Goal: Task Accomplishment & Management: Complete application form

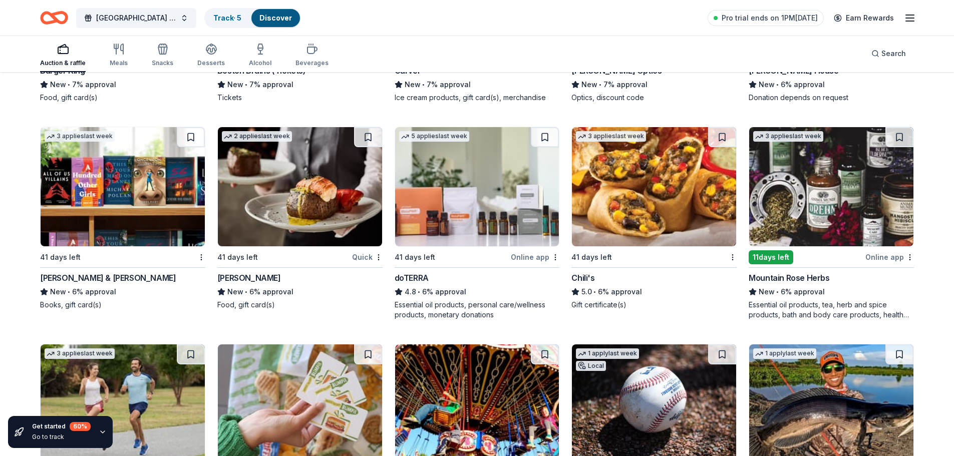
scroll to position [2603, 0]
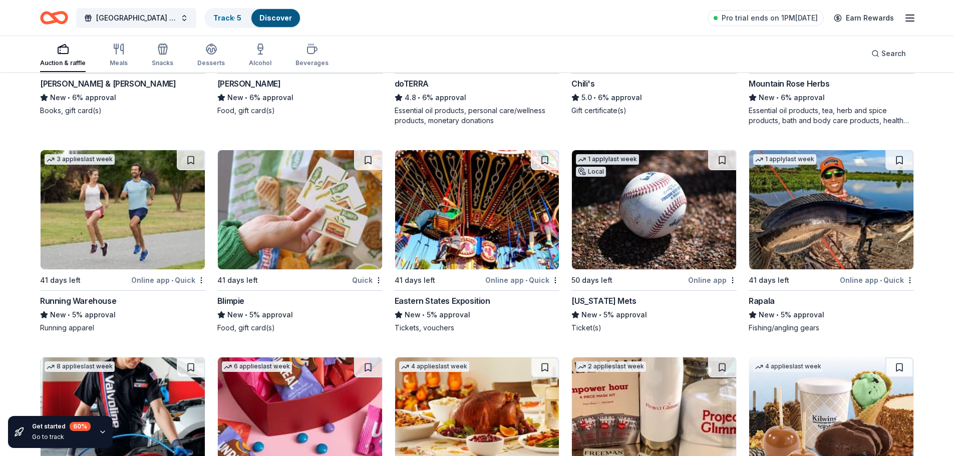
click at [475, 266] on img at bounding box center [477, 209] width 164 height 119
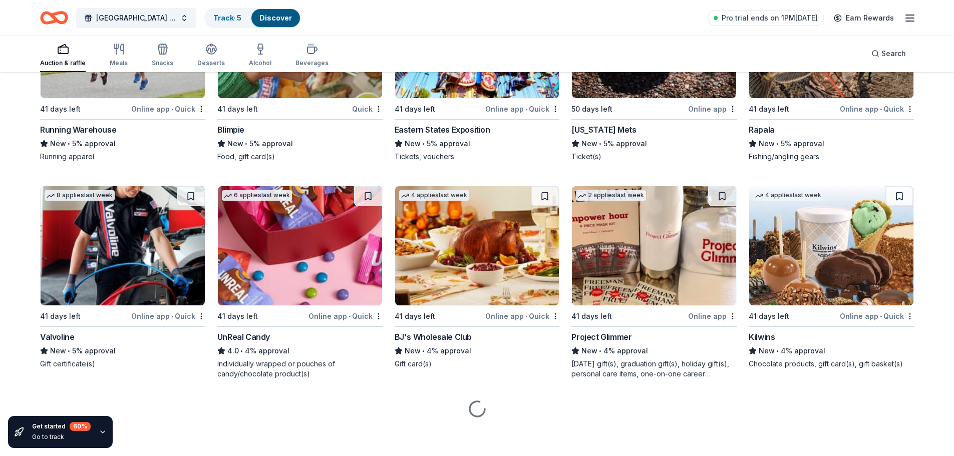
scroll to position [2778, 0]
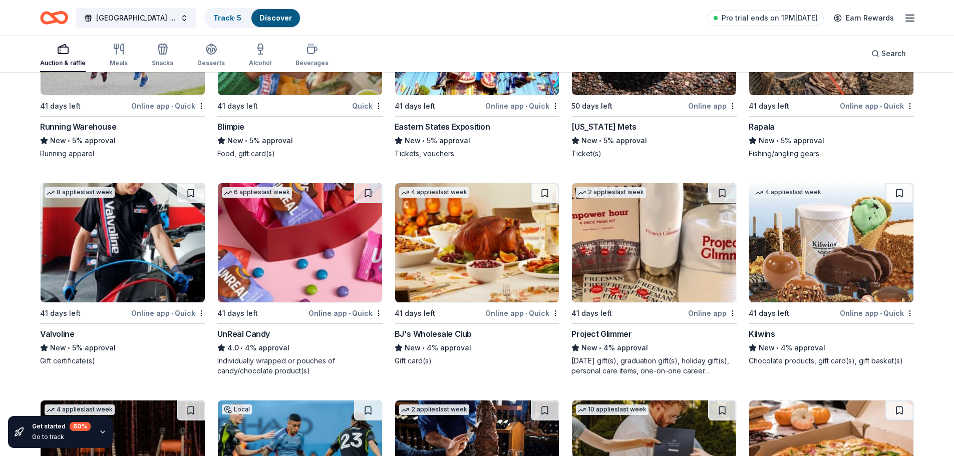
click at [75, 266] on img at bounding box center [123, 242] width 164 height 119
click at [302, 277] on img at bounding box center [300, 242] width 164 height 119
click at [486, 267] on img at bounding box center [477, 242] width 164 height 119
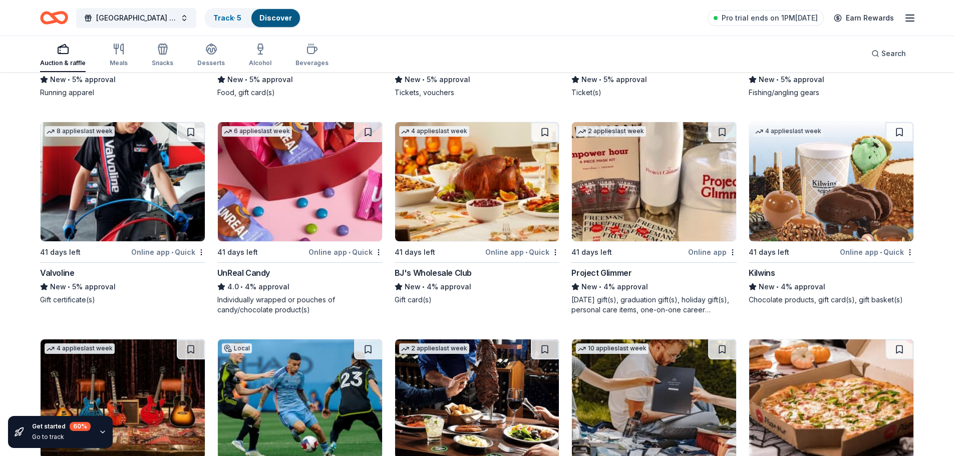
scroll to position [2978, 0]
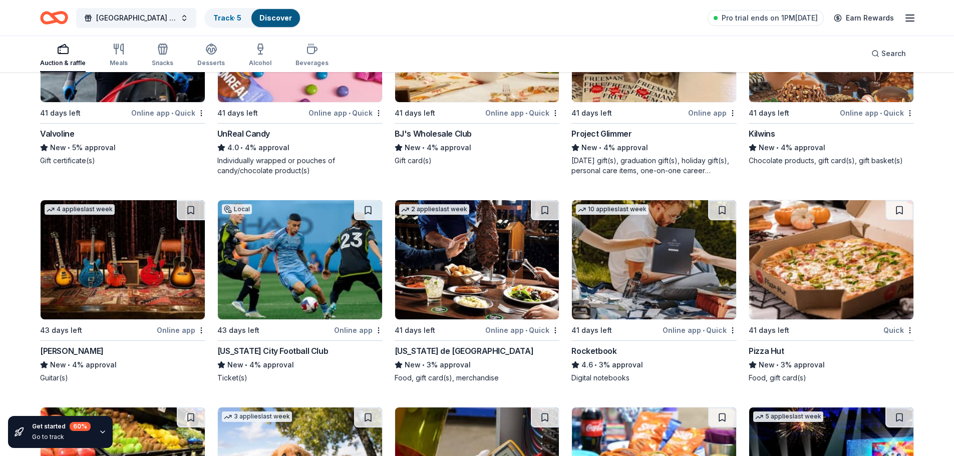
click at [467, 293] on img at bounding box center [477, 259] width 164 height 119
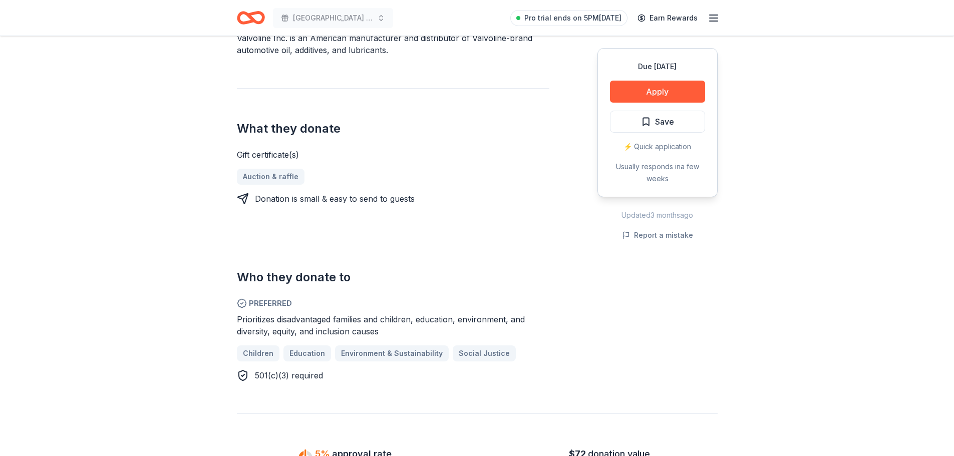
scroll to position [351, 0]
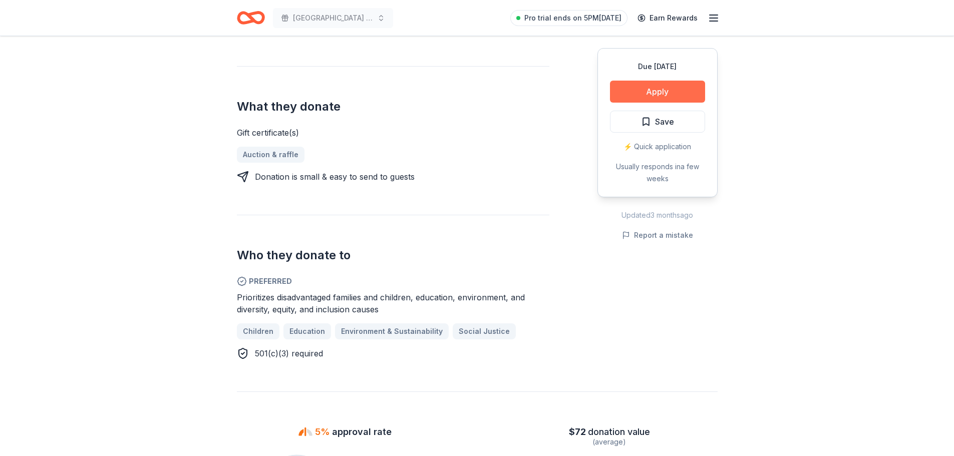
click at [648, 91] on button "Apply" at bounding box center [657, 92] width 95 height 22
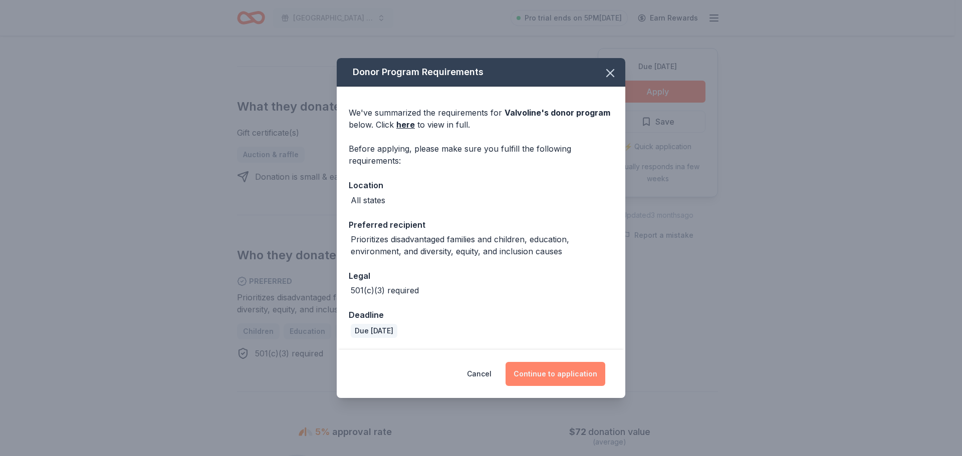
click at [541, 376] on button "Continue to application" at bounding box center [555, 374] width 100 height 24
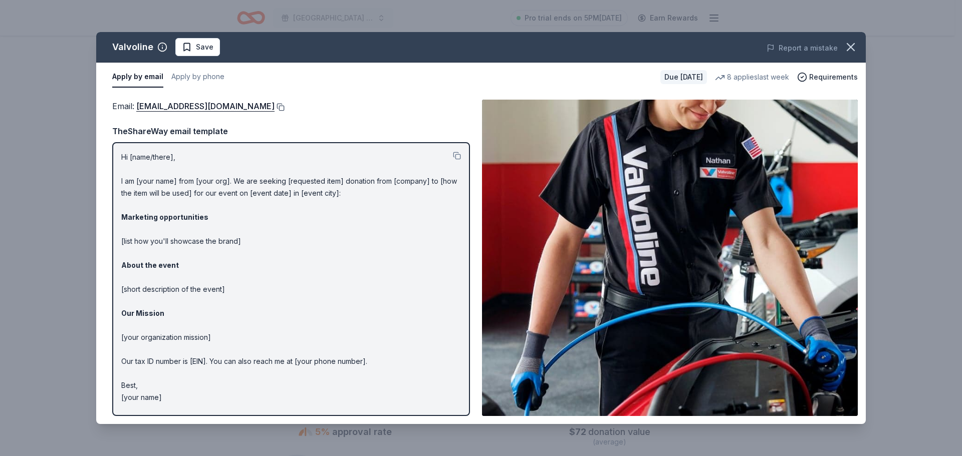
click at [275, 105] on button at bounding box center [280, 107] width 10 height 8
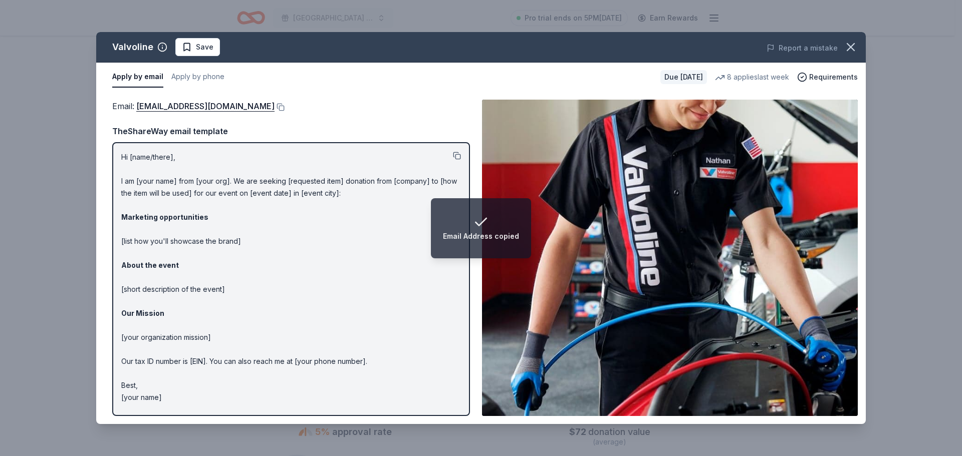
click at [461, 156] on button at bounding box center [457, 156] width 8 height 8
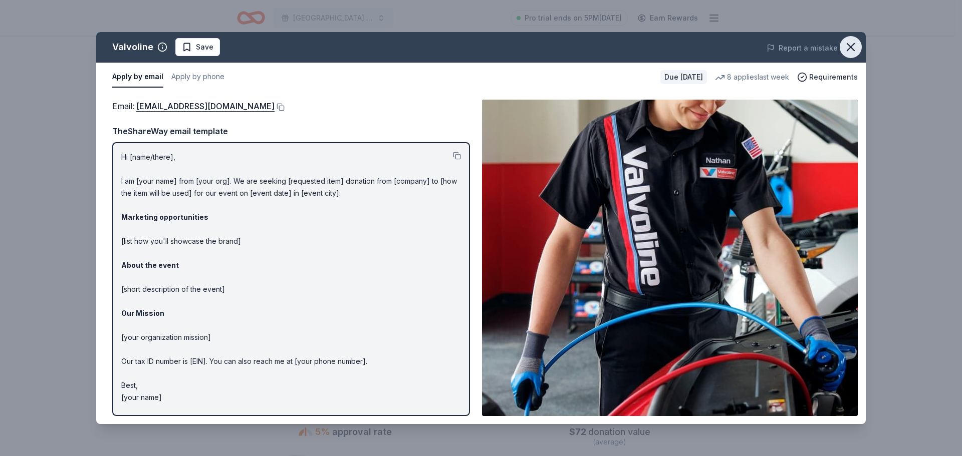
click at [847, 51] on icon "button" at bounding box center [850, 47] width 7 height 7
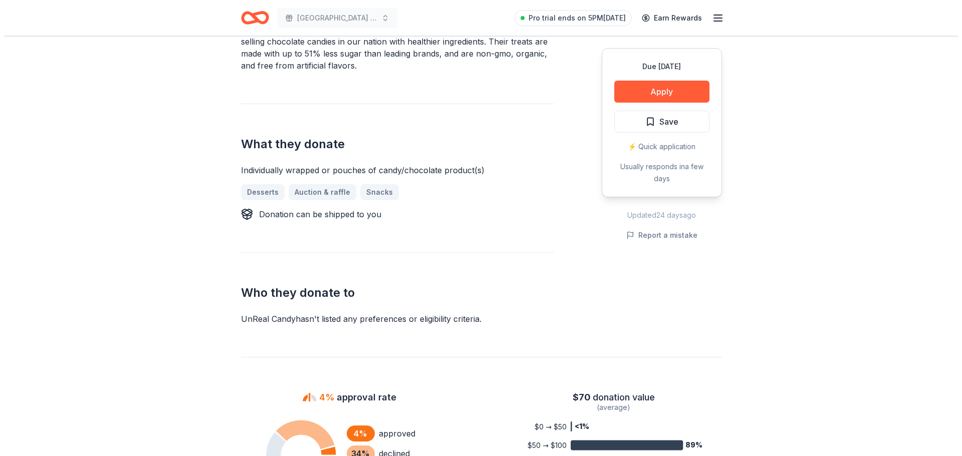
scroll to position [351, 0]
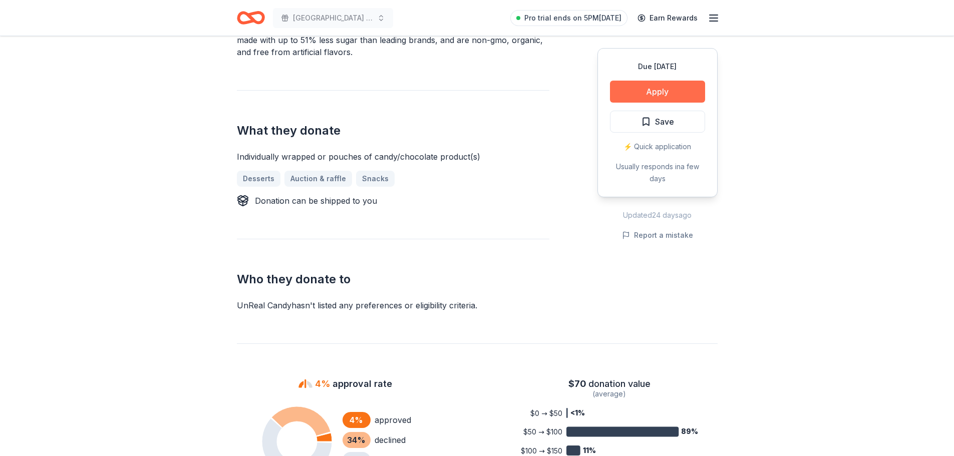
click at [655, 89] on button "Apply" at bounding box center [657, 92] width 95 height 22
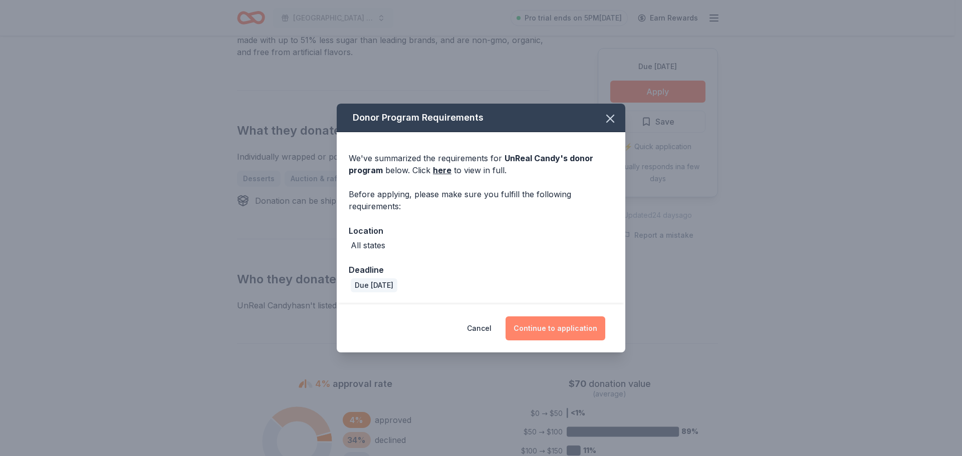
click at [559, 330] on button "Continue to application" at bounding box center [555, 329] width 100 height 24
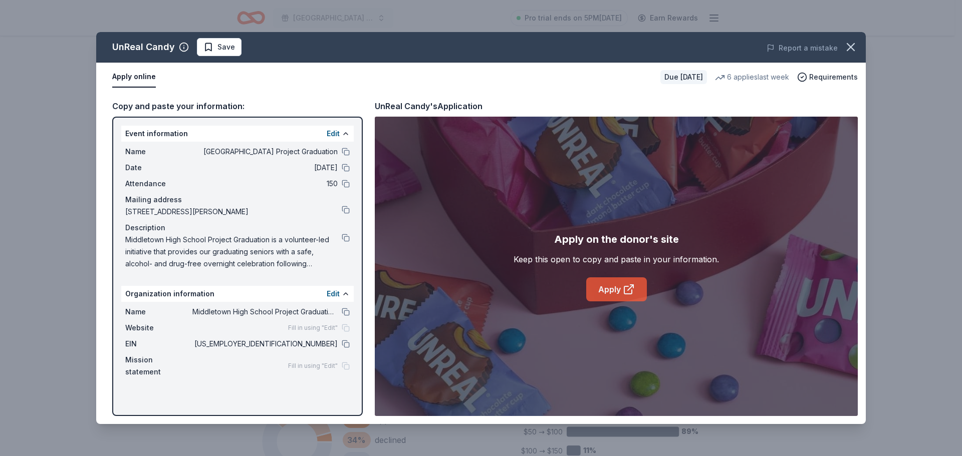
click at [635, 284] on link "Apply" at bounding box center [616, 290] width 61 height 24
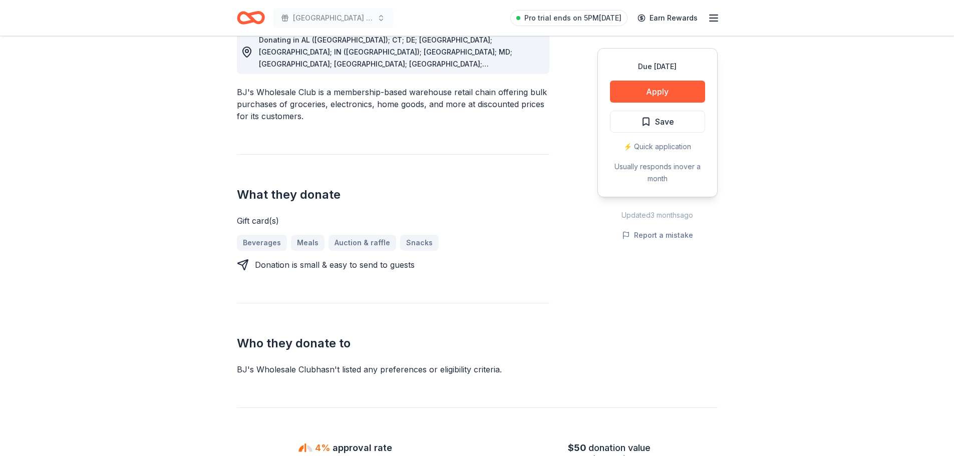
scroll to position [301, 0]
click at [684, 92] on button "Apply" at bounding box center [657, 92] width 95 height 22
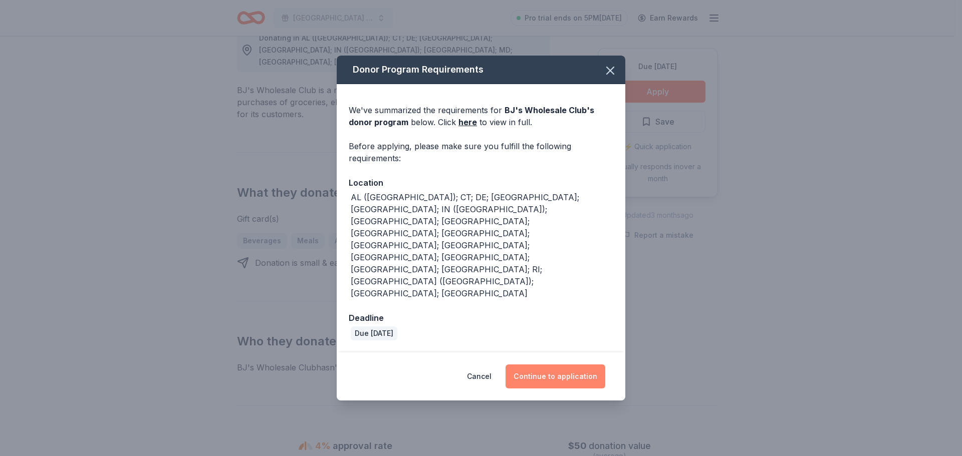
click at [544, 365] on button "Continue to application" at bounding box center [555, 377] width 100 height 24
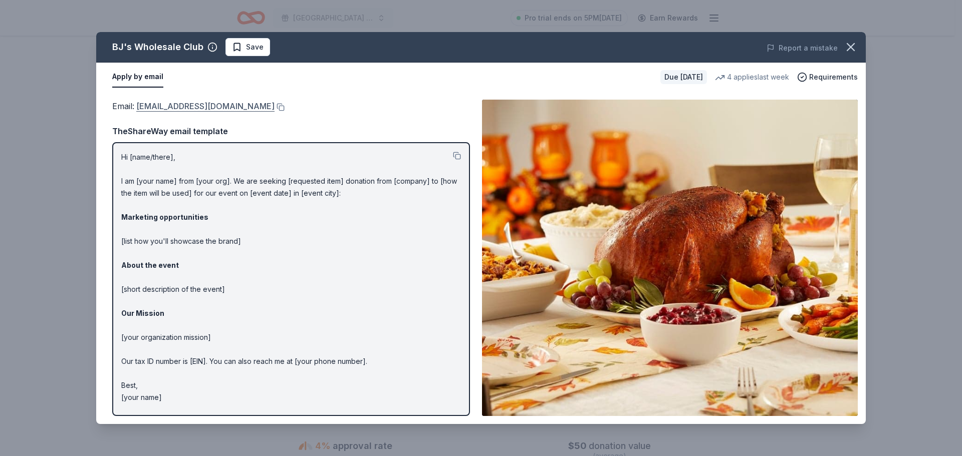
drag, startPoint x: 133, startPoint y: 106, endPoint x: 152, endPoint y: 106, distance: 19.0
click at [152, 106] on span "Email : community@bjs.com" at bounding box center [193, 106] width 162 height 10
drag, startPoint x: 155, startPoint y: 106, endPoint x: 269, endPoint y: 94, distance: 114.8
click at [269, 94] on div "Email : community@bjs.com Email : community@bjs.com TheShareWay email template …" at bounding box center [480, 258] width 769 height 333
click at [275, 108] on button at bounding box center [280, 107] width 10 height 8
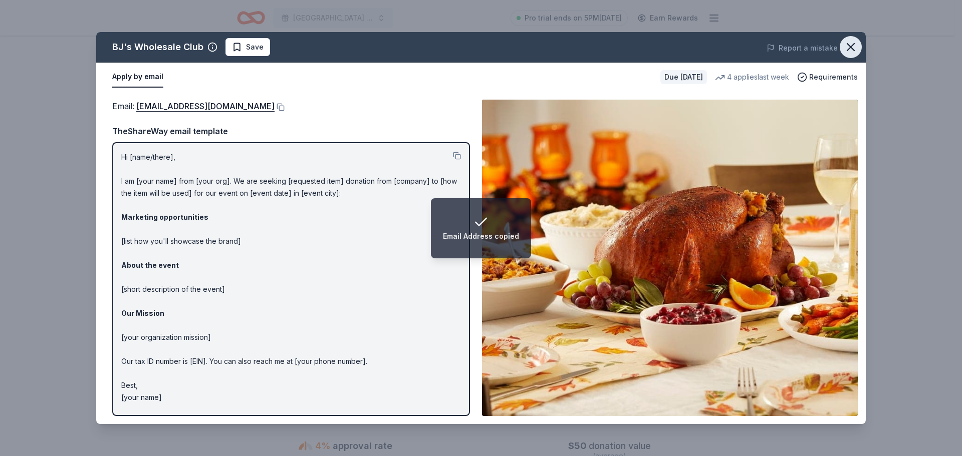
drag, startPoint x: 851, startPoint y: 39, endPoint x: 852, endPoint y: 48, distance: 8.6
click at [852, 43] on button "button" at bounding box center [851, 47] width 22 height 22
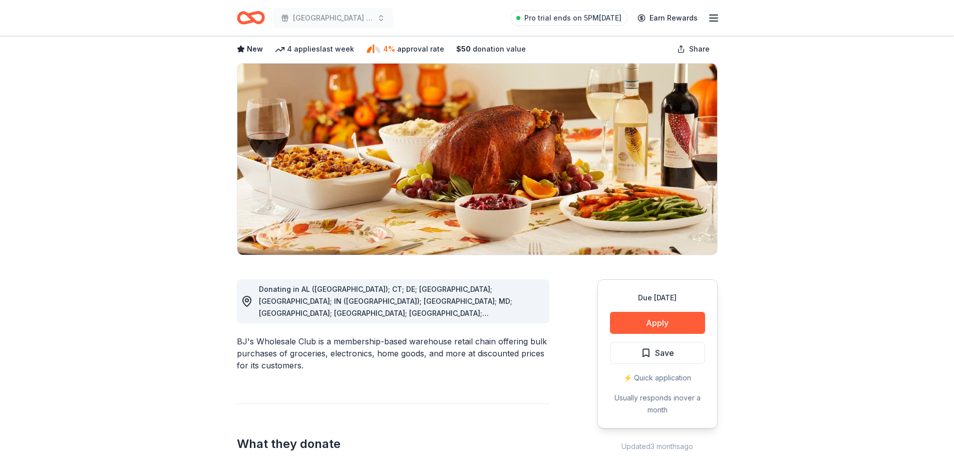
scroll to position [0, 0]
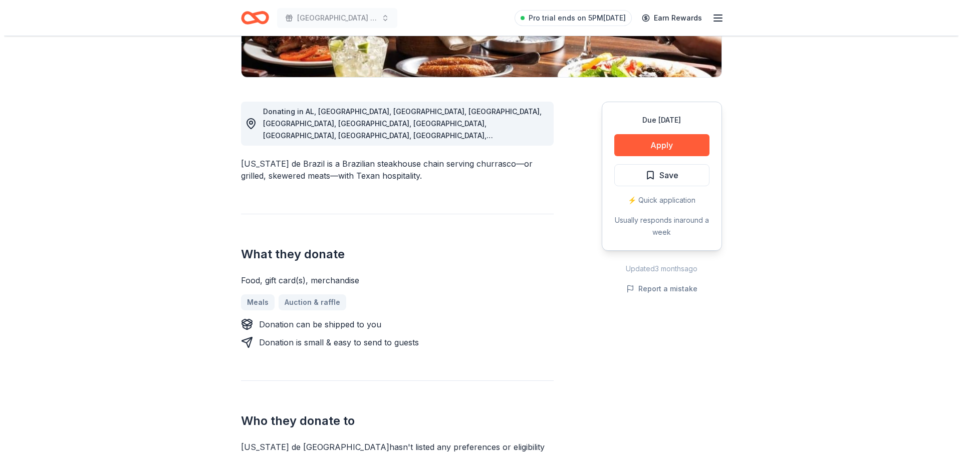
scroll to position [250, 0]
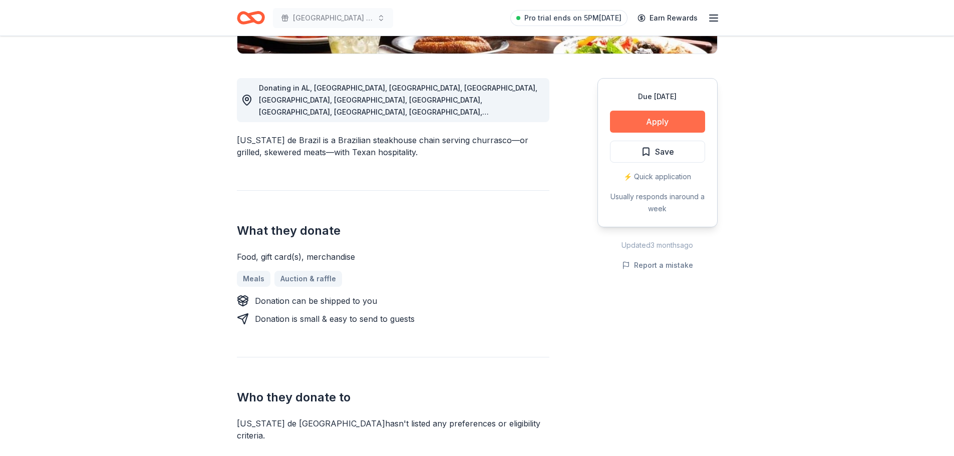
click at [627, 122] on button "Apply" at bounding box center [657, 122] width 95 height 22
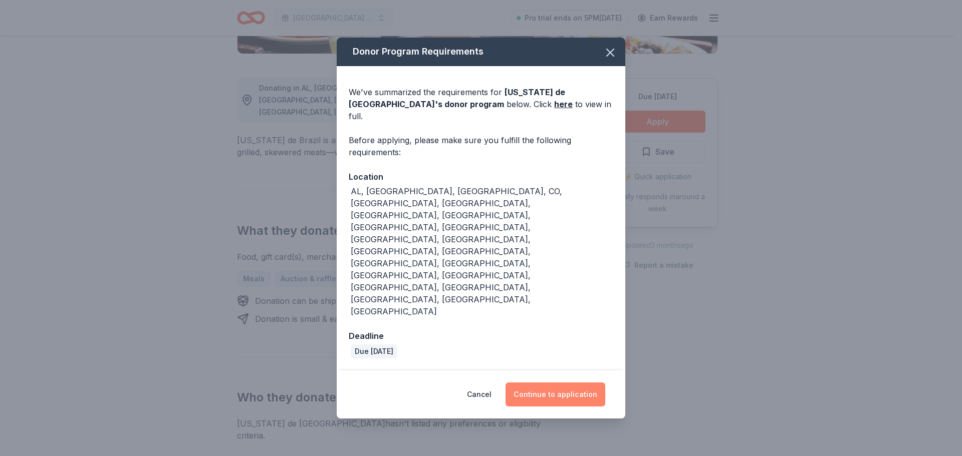
click at [531, 383] on button "Continue to application" at bounding box center [555, 395] width 100 height 24
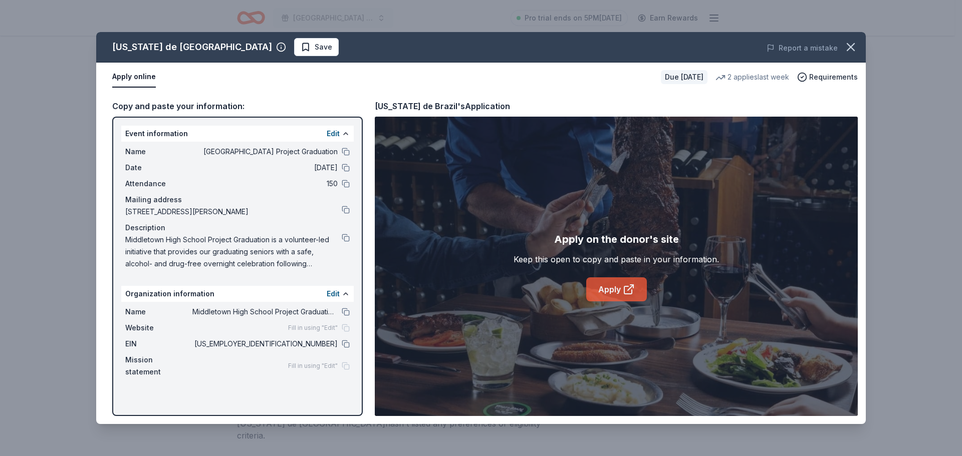
click at [610, 286] on link "Apply" at bounding box center [616, 290] width 61 height 24
